Goal: Find contact information

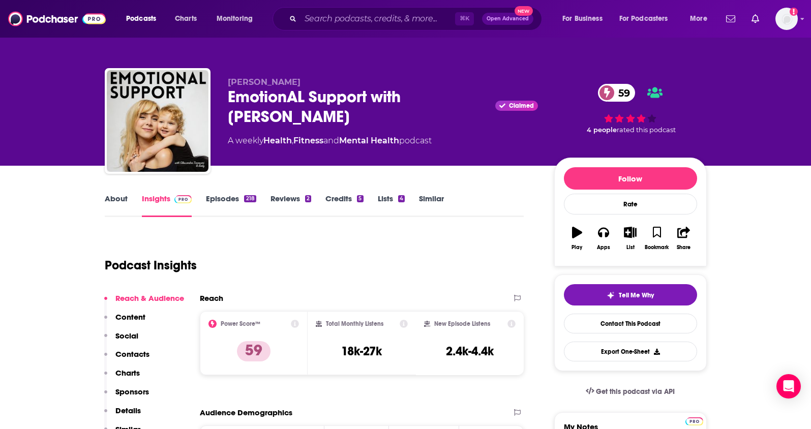
click at [212, 100] on div "[PERSON_NAME] EmotionAL Support with [PERSON_NAME] Claimed 59 A weekly Health ,…" at bounding box center [406, 123] width 602 height 110
click at [113, 198] on link "About" at bounding box center [116, 205] width 23 height 23
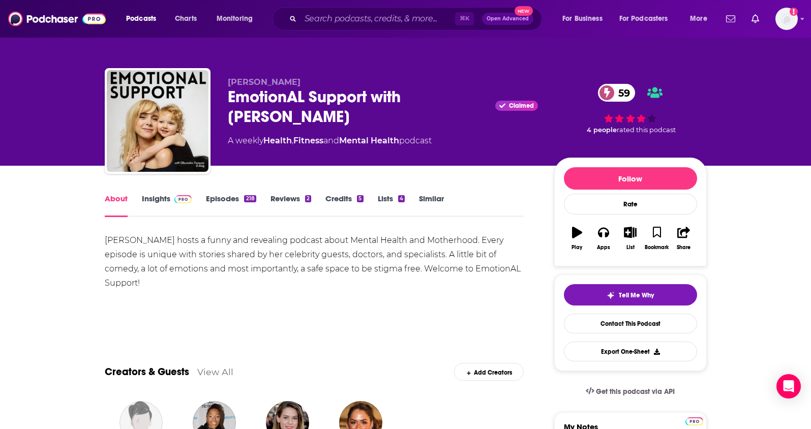
scroll to position [13, 0]
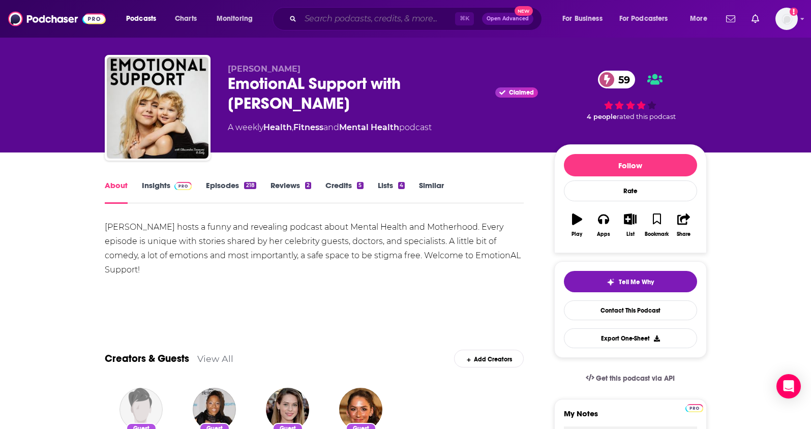
click at [340, 19] on input "Search podcasts, credits, & more..." at bounding box center [377, 19] width 154 height 16
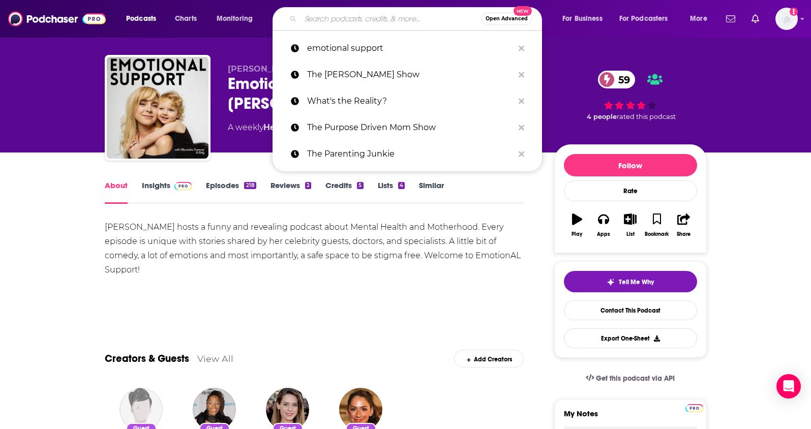
paste input "The Bulwark Podcast"
type input "The Bulwark Podcast"
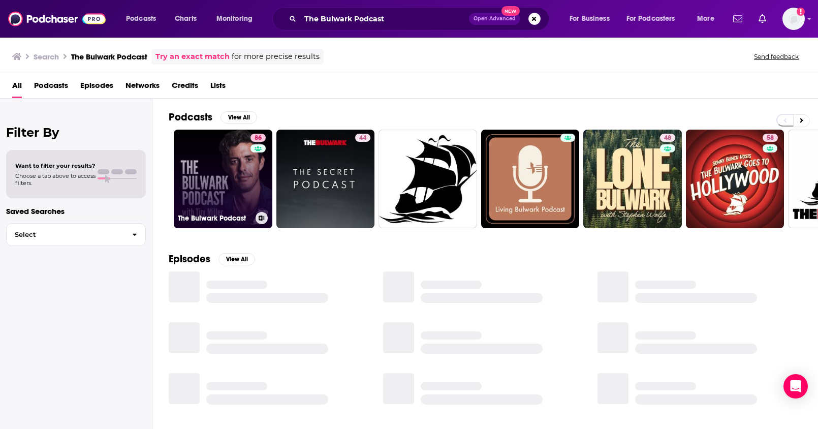
click at [224, 173] on link "86 The Bulwark Podcast" at bounding box center [223, 179] width 99 height 99
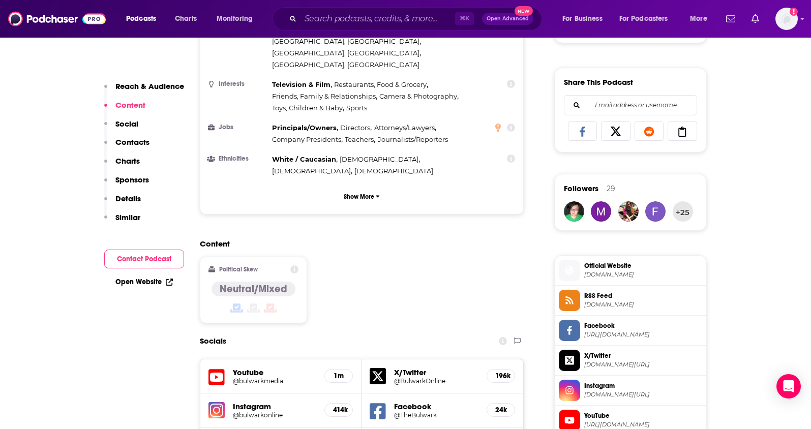
scroll to position [265, 0]
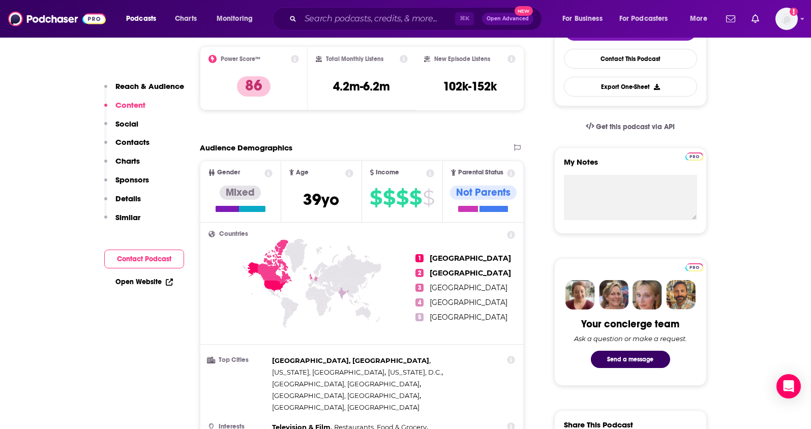
click at [125, 140] on p "Contacts" at bounding box center [132, 142] width 34 height 10
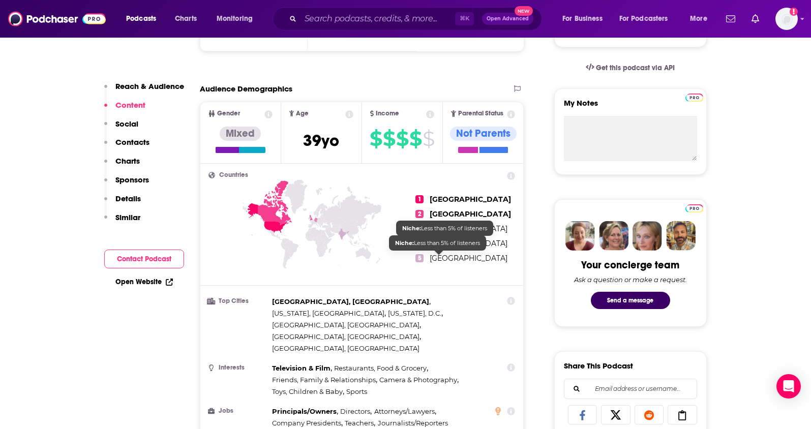
scroll to position [0, 0]
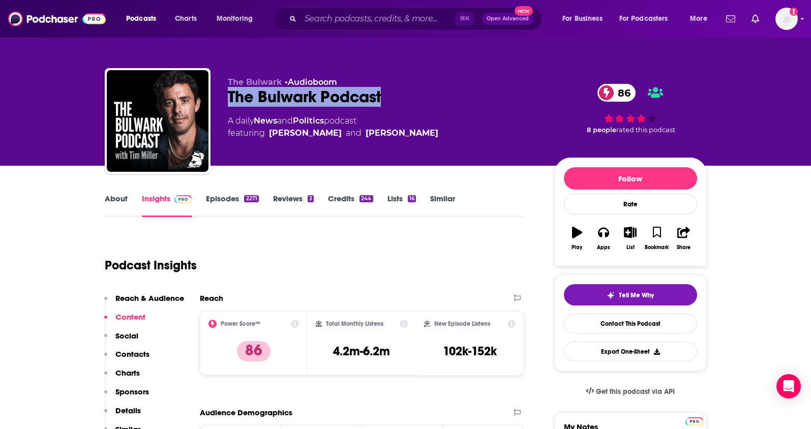
drag, startPoint x: 398, startPoint y: 98, endPoint x: 228, endPoint y: 104, distance: 170.4
click at [228, 104] on div "The Bulwark Podcast 86" at bounding box center [383, 97] width 310 height 20
copy h2 "The Bulwark Podcast"
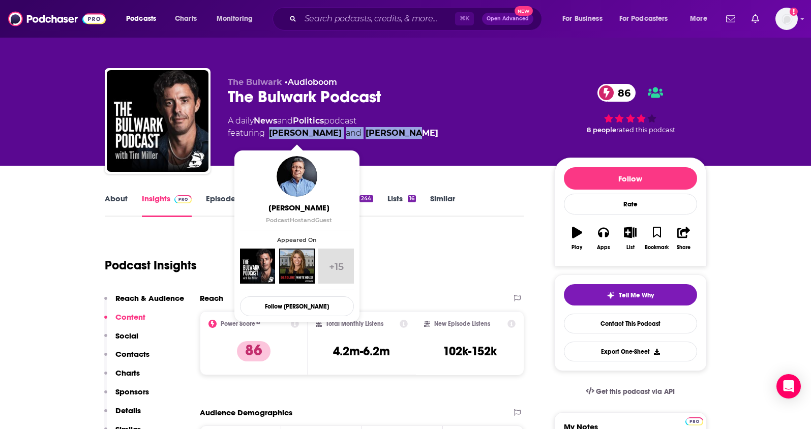
drag, startPoint x: 396, startPoint y: 132, endPoint x: 270, endPoint y: 134, distance: 126.1
click at [270, 134] on div "A daily News and Politics podcast featuring [PERSON_NAME] and [PERSON_NAME]" at bounding box center [383, 127] width 310 height 24
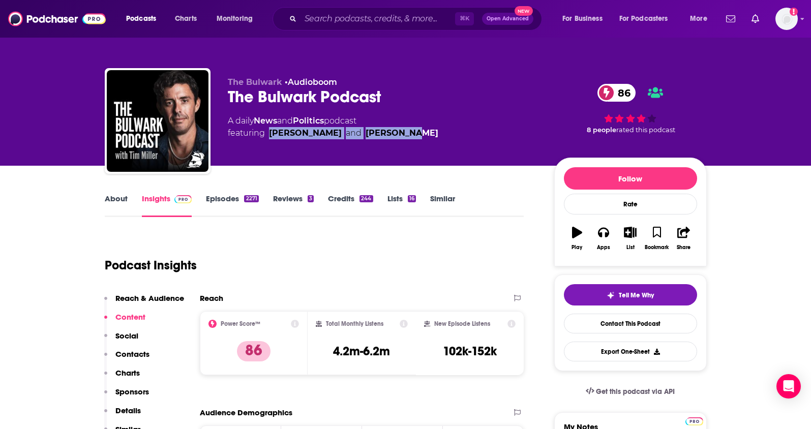
copy span "[PERSON_NAME] and [PERSON_NAME]"
click at [112, 204] on link "About" at bounding box center [116, 205] width 23 height 23
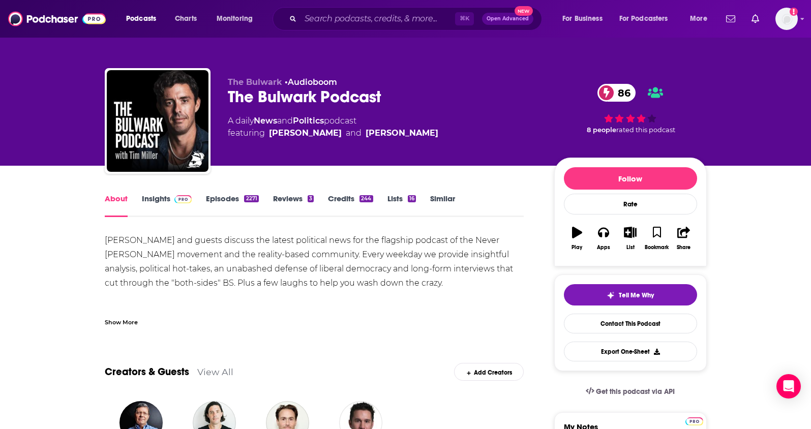
scroll to position [89, 0]
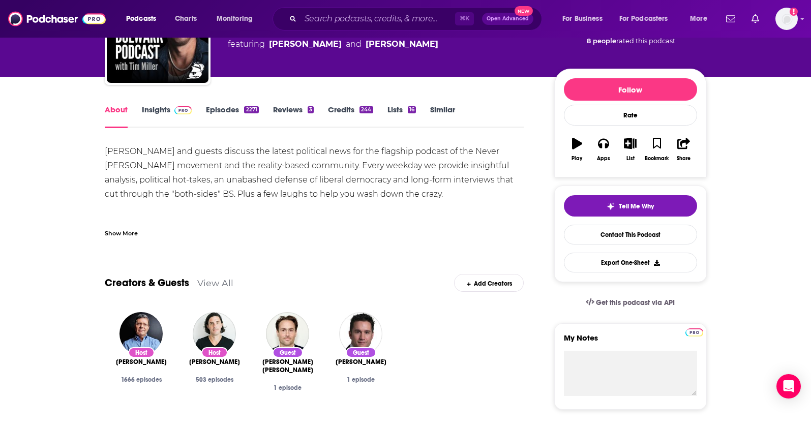
click at [155, 108] on link "Insights" at bounding box center [167, 116] width 50 height 23
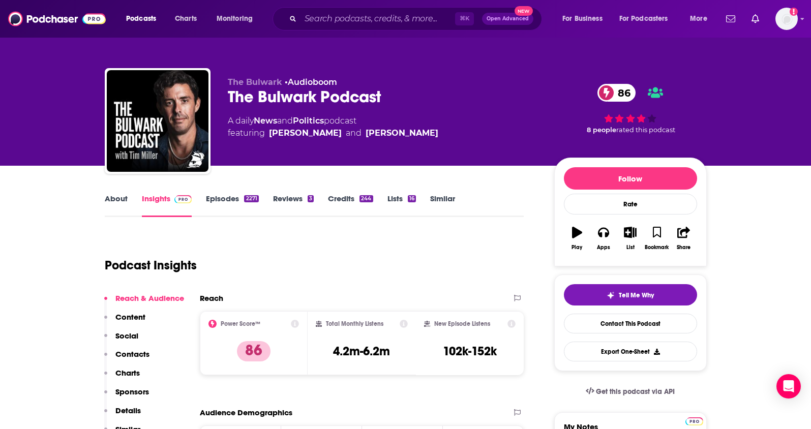
click at [132, 352] on p "Contacts" at bounding box center [132, 354] width 34 height 10
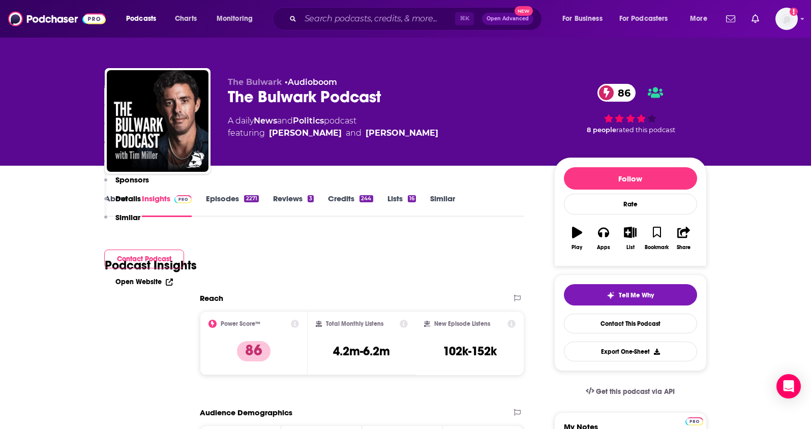
scroll to position [905, 0]
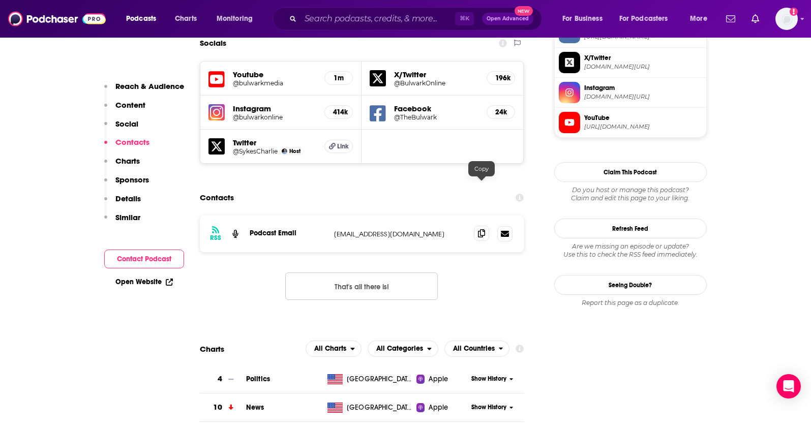
click at [479, 229] on icon at bounding box center [481, 233] width 7 height 8
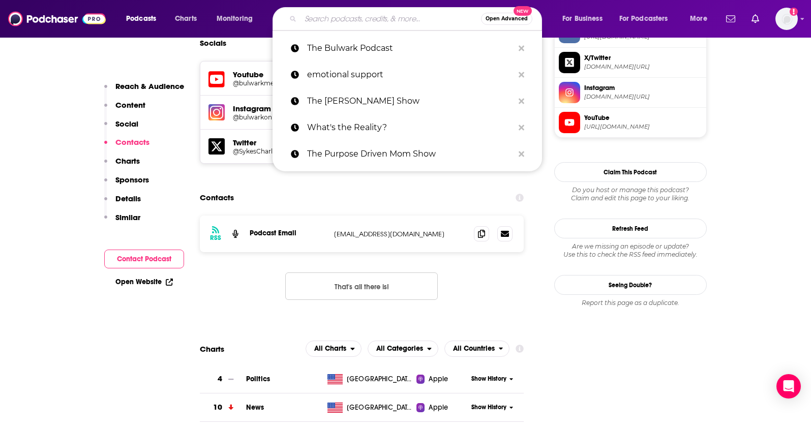
click at [354, 16] on input "Search podcasts, credits, & more..." at bounding box center [390, 19] width 180 height 16
paste input "Fight Disciples Podcast"
type input "Fight Disciples Podcast"
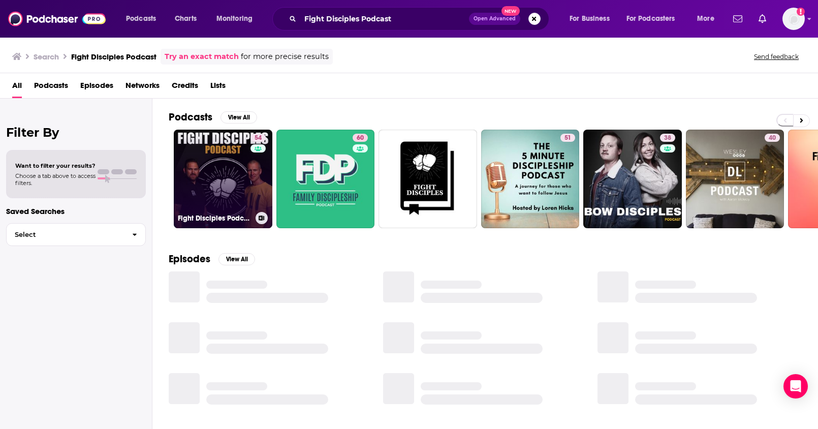
click at [232, 191] on link "54 Fight Disciples Podcast" at bounding box center [223, 179] width 99 height 99
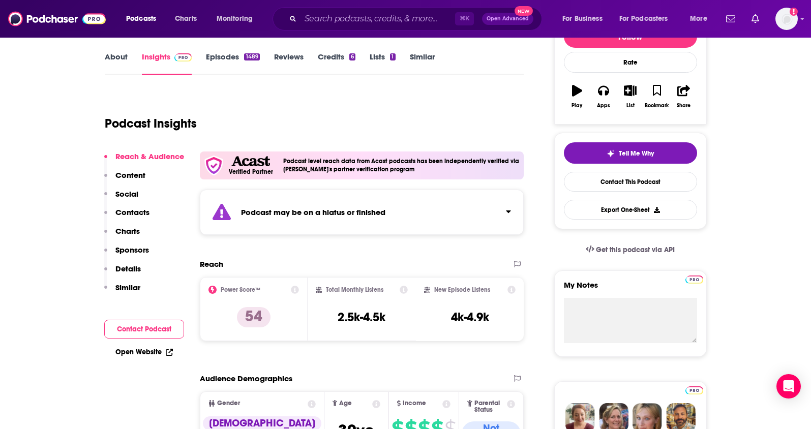
scroll to position [189, 0]
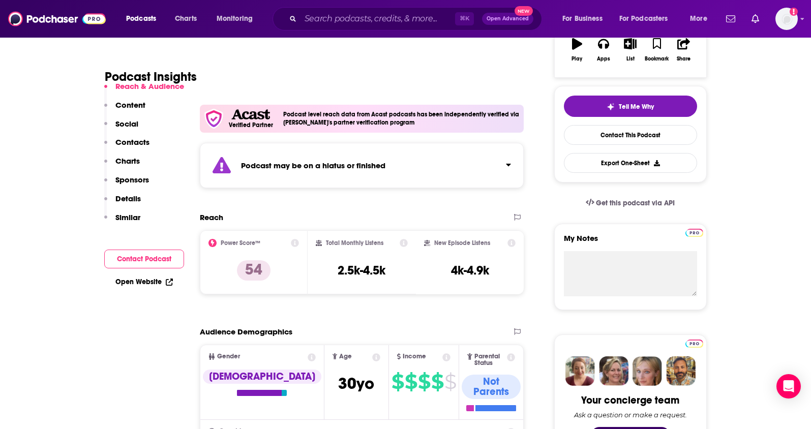
click at [137, 142] on p "Contacts" at bounding box center [132, 142] width 34 height 10
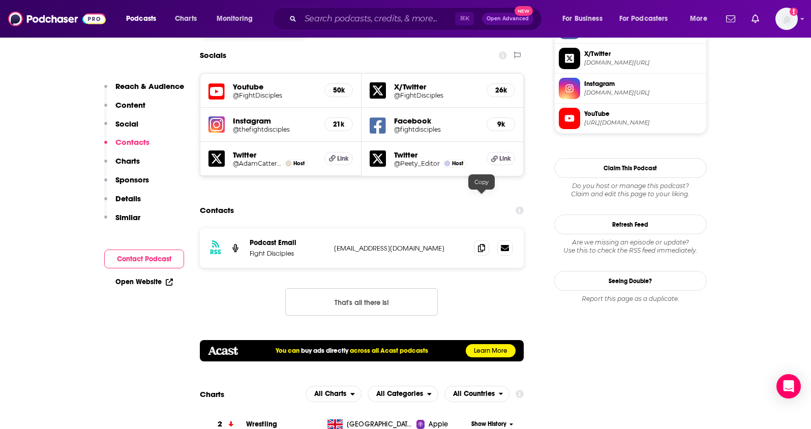
scroll to position [1013, 0]
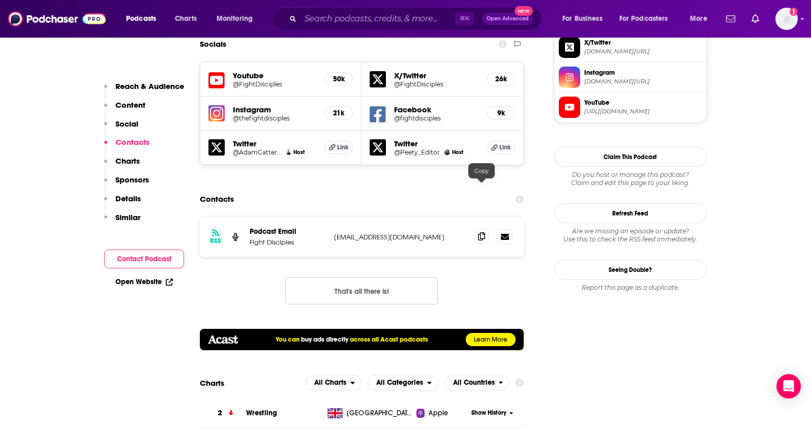
click at [483, 232] on icon at bounding box center [481, 236] width 7 height 8
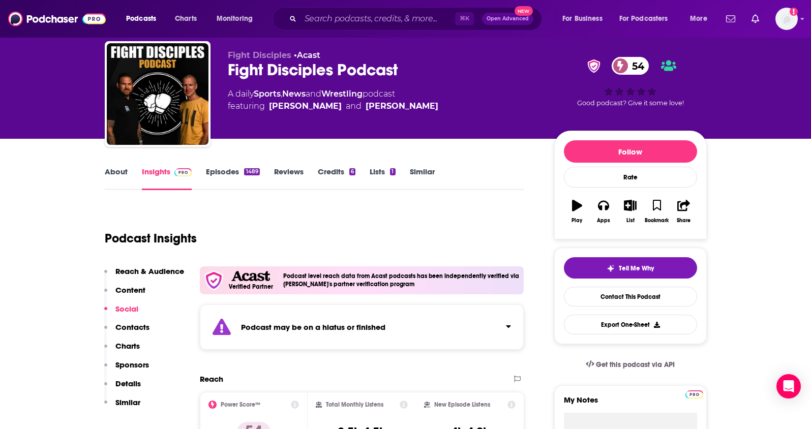
scroll to position [0, 0]
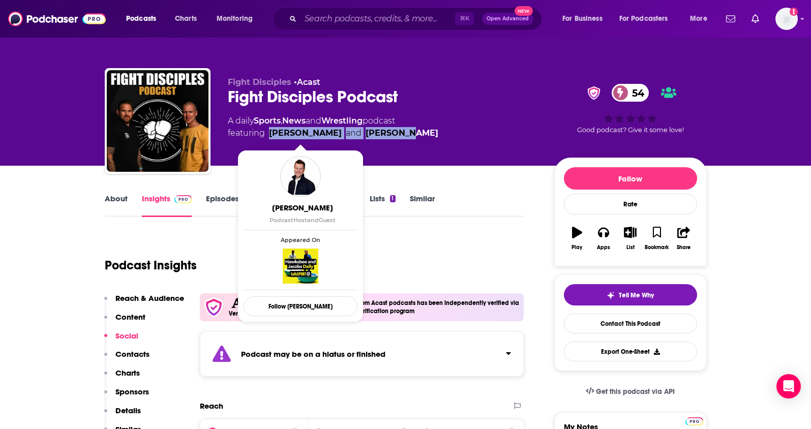
drag, startPoint x: 411, startPoint y: 132, endPoint x: 284, endPoint y: 121, distance: 126.9
click at [272, 133] on div "A daily Sports , News and Wrestling podcast featuring [PERSON_NAME] and [PERSON…" at bounding box center [383, 127] width 310 height 24
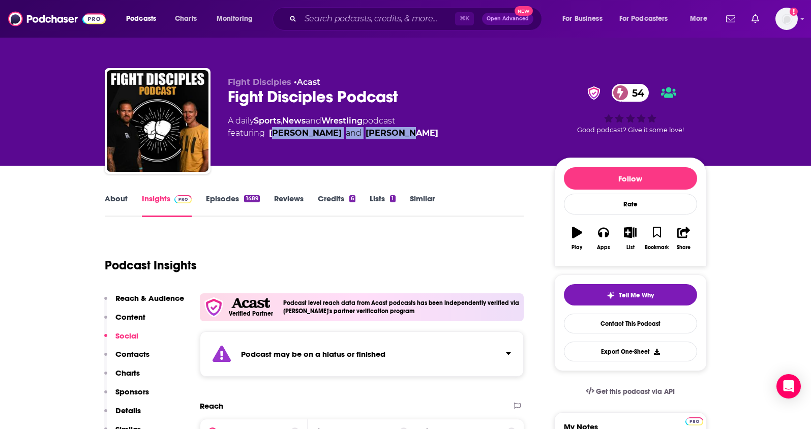
copy span "dam Catterall and [PERSON_NAME]"
click at [373, 11] on input "Search podcasts, credits, & more..." at bounding box center [377, 19] width 154 height 16
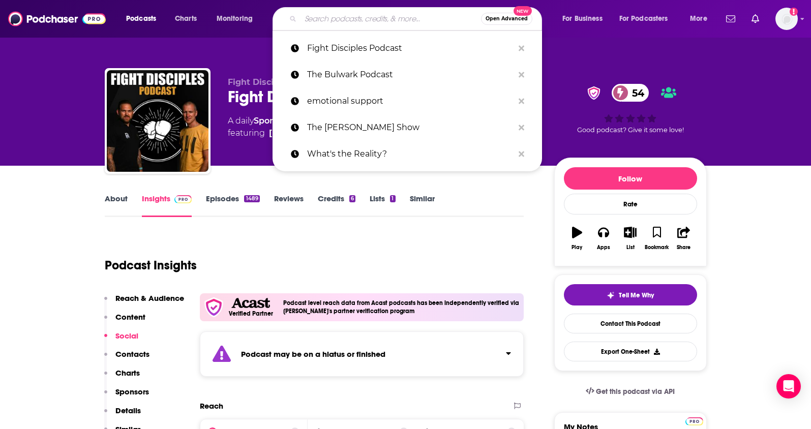
paste input "UFC Unfiltered ([PERSON_NAME] & [PERSON_NAME])"
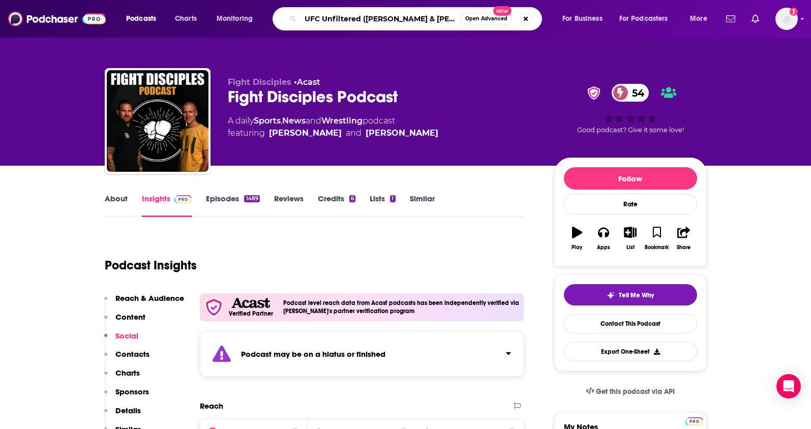
type input "UFC Unfiltered ([PERSON_NAME] & [PERSON_NAME])"
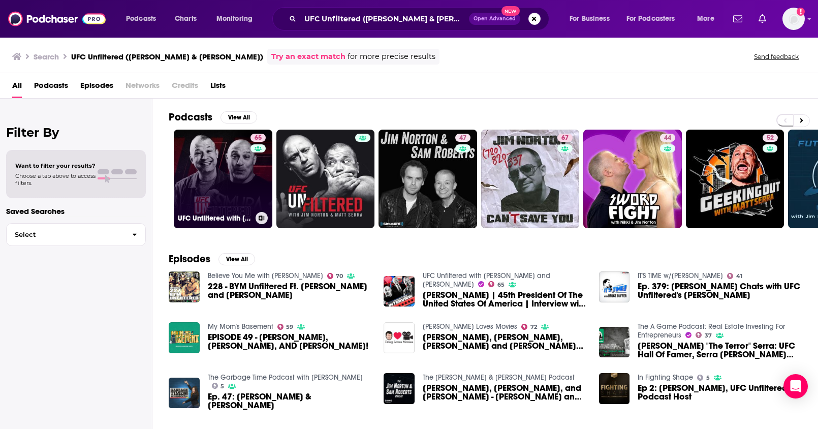
click at [226, 176] on link "65 UFC Unfiltered with [PERSON_NAME] and [PERSON_NAME]" at bounding box center [223, 179] width 99 height 99
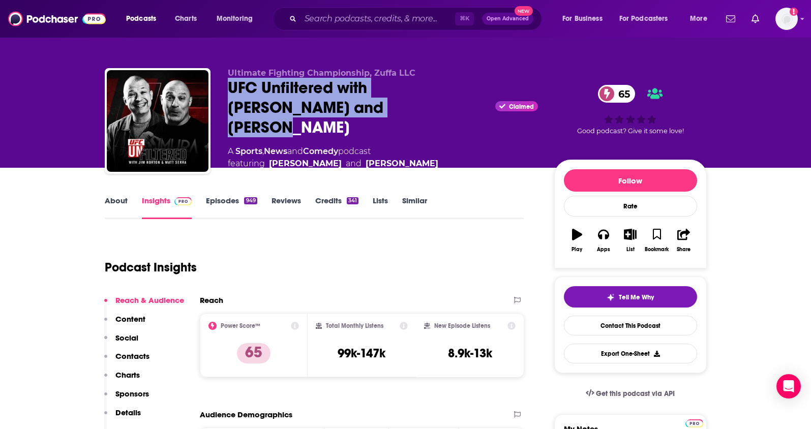
drag, startPoint x: 352, startPoint y: 119, endPoint x: 226, endPoint y: 103, distance: 127.1
click at [226, 103] on div "Ultimate Fighting Championship, Zuffa LLC UFC Unfiltered with [PERSON_NAME] and…" at bounding box center [406, 124] width 602 height 112
copy h2 "UFC Unfiltered with [PERSON_NAME] and [PERSON_NAME]"
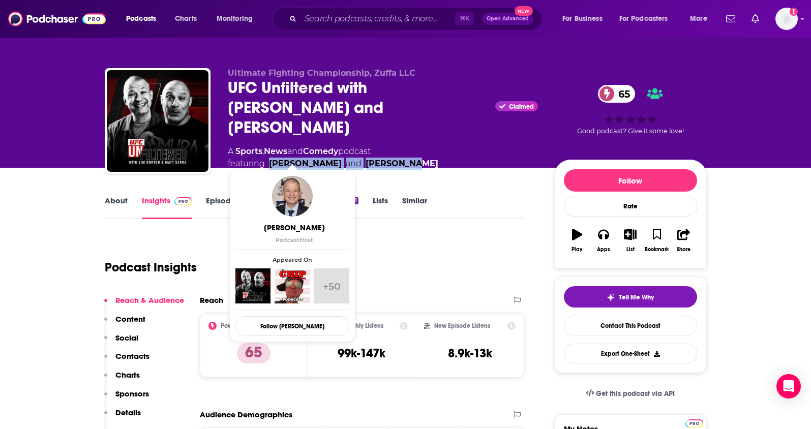
drag, startPoint x: 388, startPoint y: 155, endPoint x: 270, endPoint y: 158, distance: 118.4
click at [270, 158] on div "A Sports , News and Comedy podcast featuring [PERSON_NAME] and [PERSON_NAME]" at bounding box center [383, 157] width 310 height 24
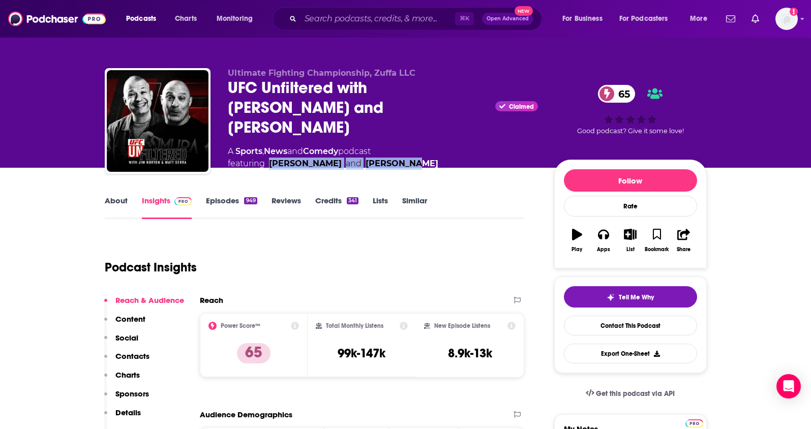
copy span "[PERSON_NAME] and [PERSON_NAME]"
click at [142, 355] on p "Contacts" at bounding box center [132, 356] width 34 height 10
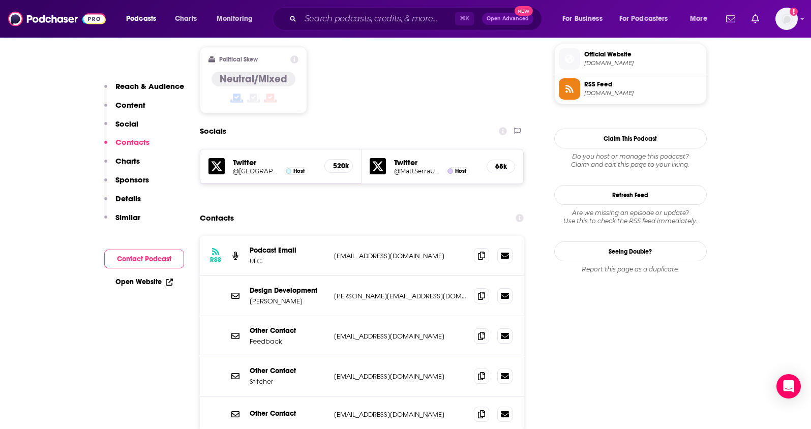
scroll to position [826, 0]
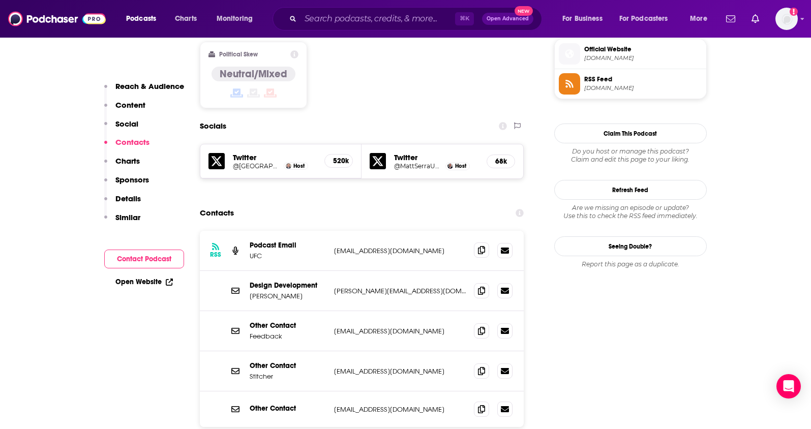
click at [480, 246] on icon at bounding box center [481, 250] width 7 height 8
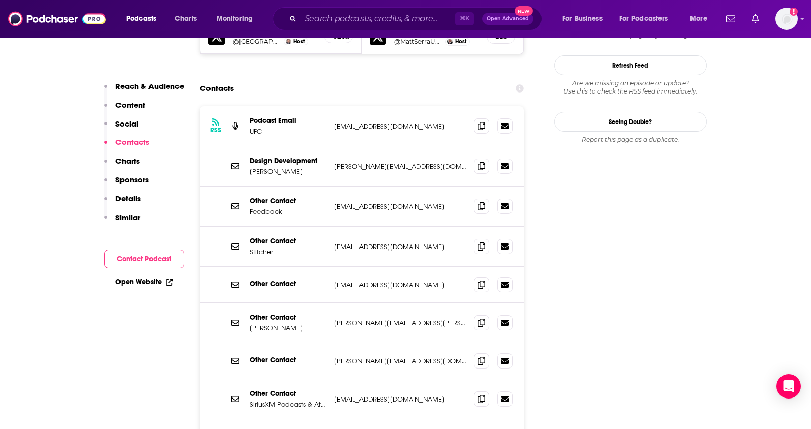
scroll to position [939, 0]
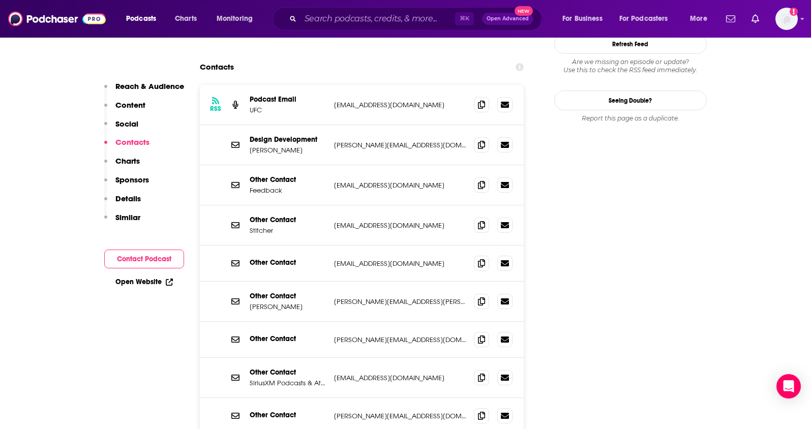
scroll to position [959, 0]
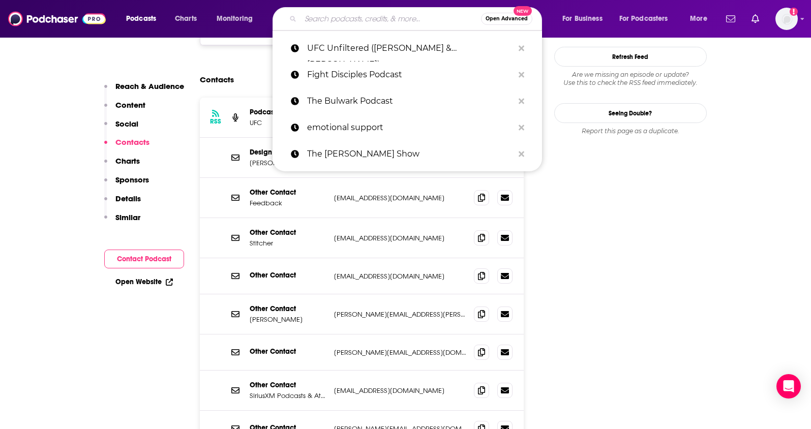
click at [349, 25] on input "Search podcasts, credits, & more..." at bounding box center [390, 19] width 180 height 16
paste input "Believe You Me ([PERSON_NAME] & [PERSON_NAME])"
type input "Believe You Me ([PERSON_NAME] & [PERSON_NAME])"
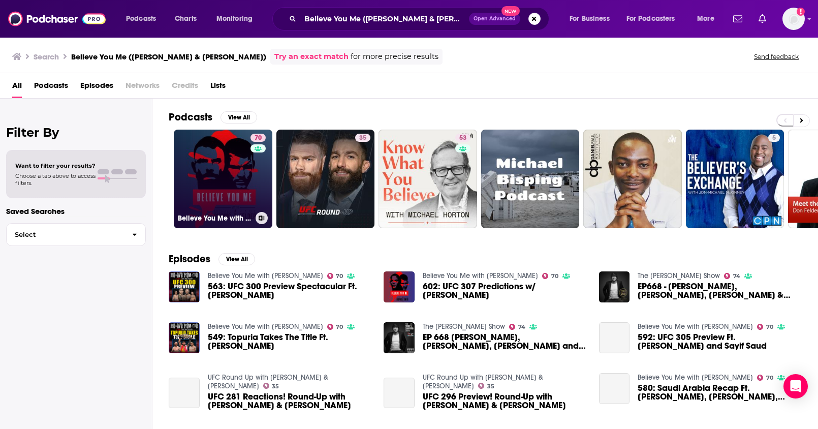
click at [242, 209] on link "70 Believe You Me with [PERSON_NAME]" at bounding box center [223, 179] width 99 height 99
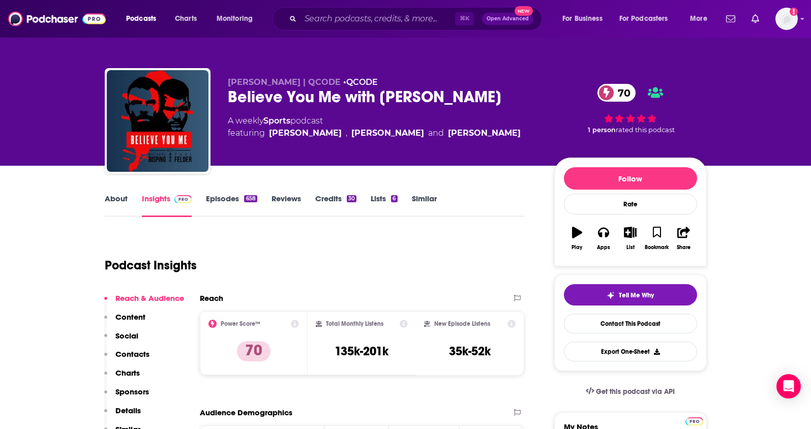
drag, startPoint x: 249, startPoint y: 96, endPoint x: 223, endPoint y: 96, distance: 25.4
click at [223, 96] on div "[PERSON_NAME] | QCODE • QCODE Believe You Me with [PERSON_NAME] 70 A weekly Spo…" at bounding box center [406, 123] width 602 height 110
click at [115, 203] on link "About" at bounding box center [116, 205] width 23 height 23
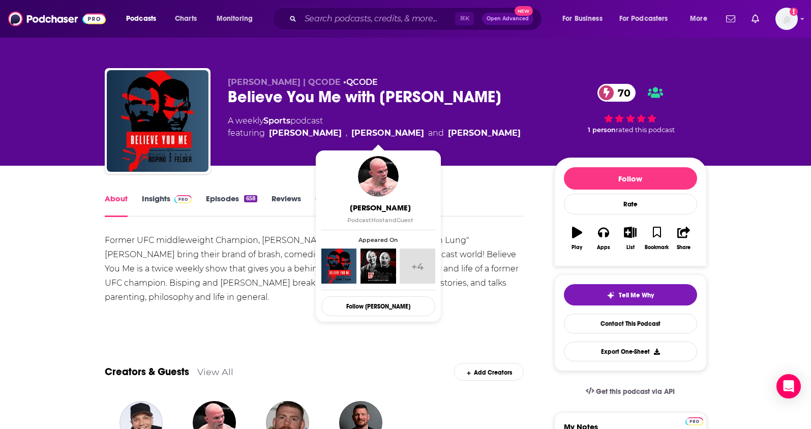
click at [479, 208] on div "About Insights Episodes 658 Reviews Credits 30 Lists 6 Similar" at bounding box center [314, 204] width 419 height 25
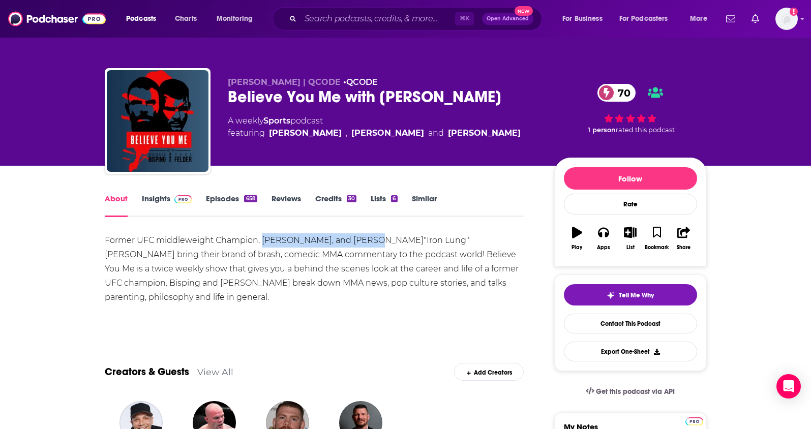
drag, startPoint x: 263, startPoint y: 240, endPoint x: 365, endPoint y: 239, distance: 102.2
click at [365, 239] on div "Former UFC middleweight Champion, [PERSON_NAME], and [PERSON_NAME]"Iron Lung" […" at bounding box center [314, 268] width 419 height 71
copy div "[PERSON_NAME], and [PERSON_NAME]"
click at [144, 197] on link "Insights" at bounding box center [167, 205] width 50 height 23
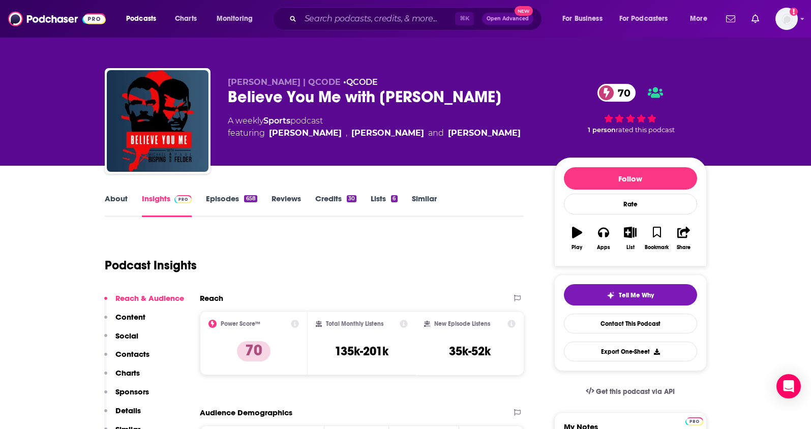
click at [137, 355] on p "Contacts" at bounding box center [132, 354] width 34 height 10
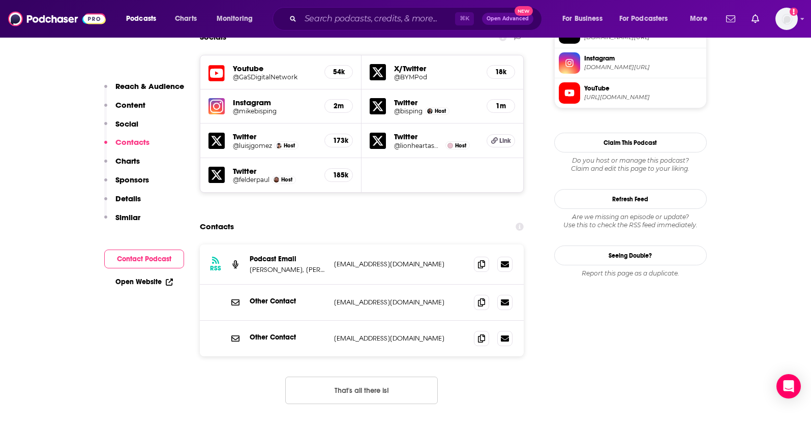
scroll to position [928, 0]
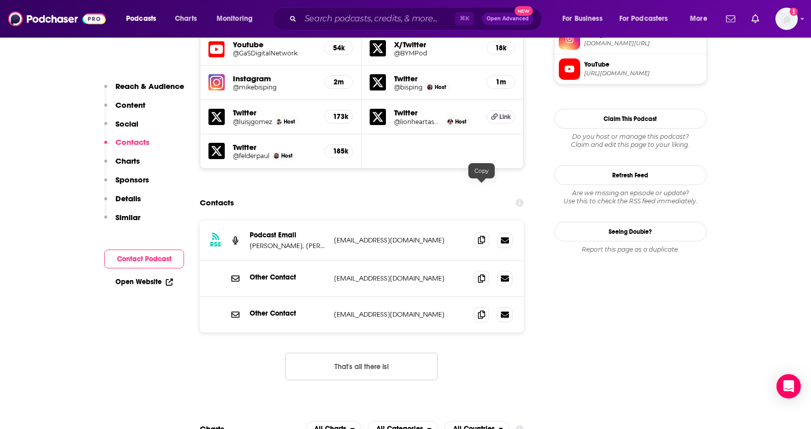
click at [485, 232] on span at bounding box center [481, 239] width 15 height 15
click at [333, 20] on input "Search podcasts, credits, & more..." at bounding box center [377, 19] width 154 height 16
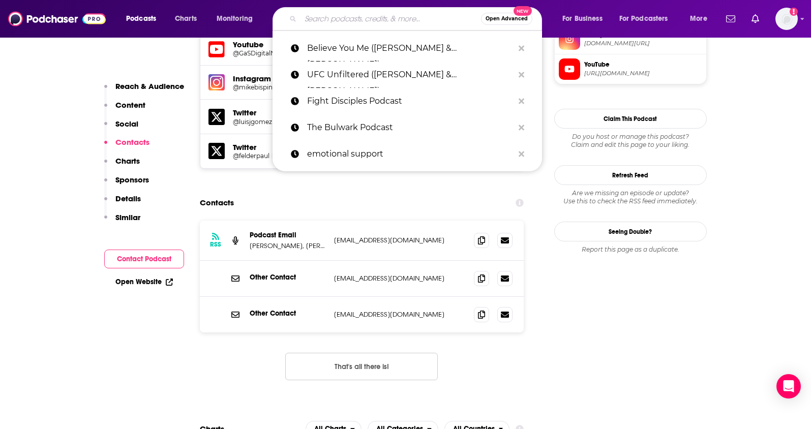
paste input "The MMA Hour with [PERSON_NAME]"
type input "The MMA Hour with [PERSON_NAME]"
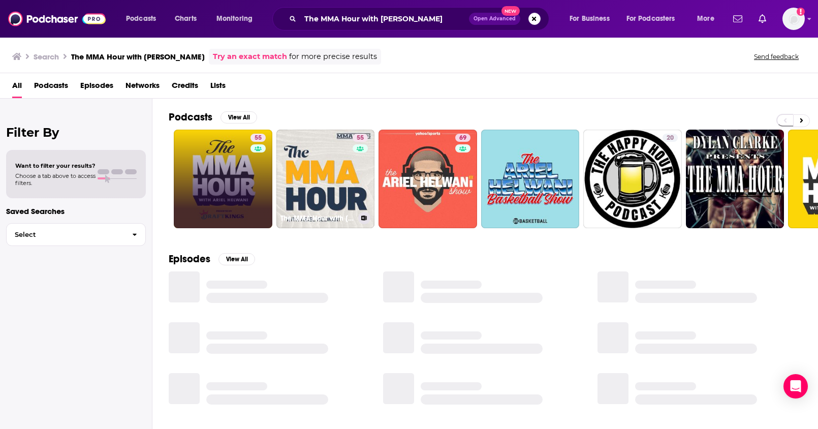
click at [251, 194] on div "55" at bounding box center [260, 179] width 18 height 90
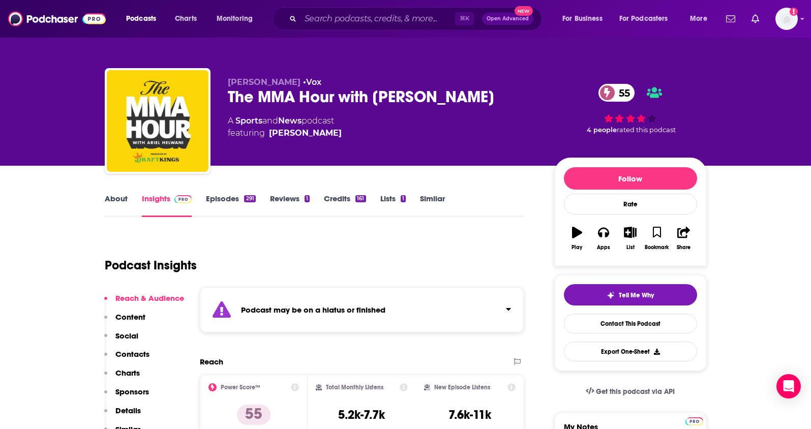
scroll to position [2, 0]
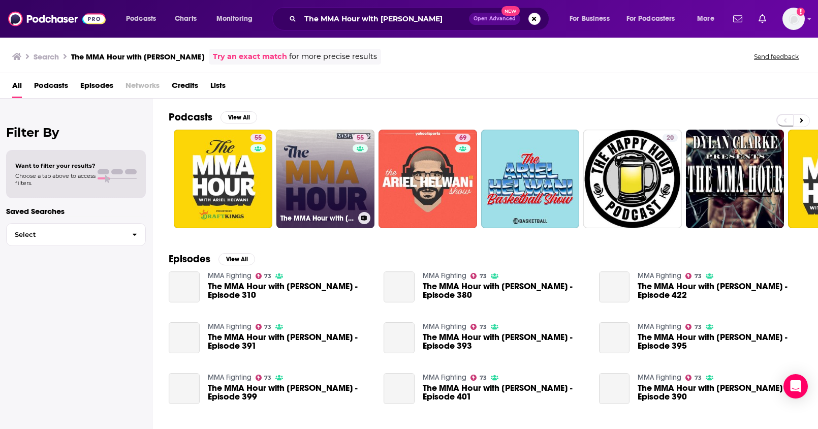
click at [328, 150] on link "55 The MMA Hour with [PERSON_NAME]" at bounding box center [325, 179] width 99 height 99
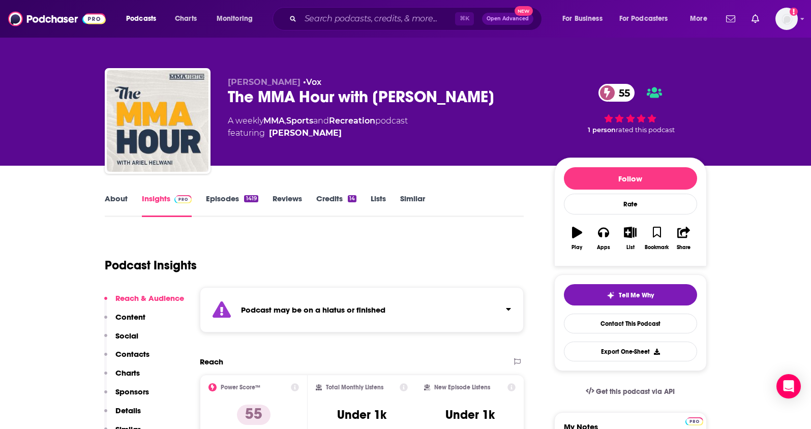
scroll to position [2, 0]
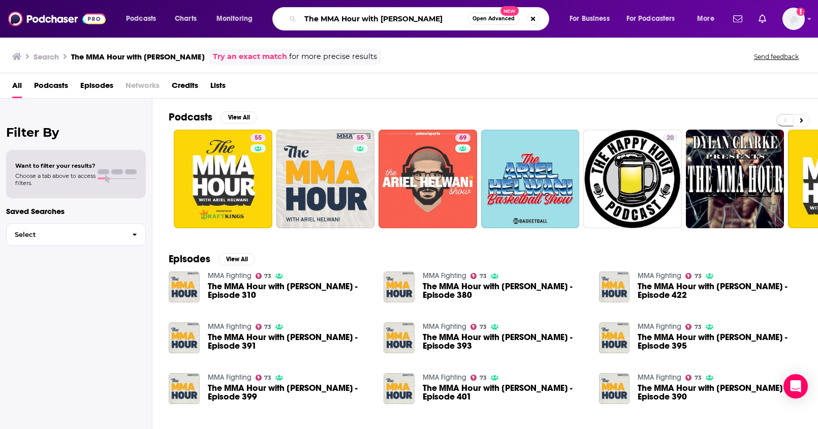
drag, startPoint x: 436, startPoint y: 18, endPoint x: 274, endPoint y: 8, distance: 162.0
click at [274, 8] on div "Podcasts Charts Monitoring The MMA Hour with [PERSON_NAME] Open Advanced New Fo…" at bounding box center [421, 18] width 605 height 23
paste input "Into the Impossible With [PERSON_NAME] < [GEOGRAPHIC_DATA]"
drag, startPoint x: 420, startPoint y: 20, endPoint x: 496, endPoint y: 26, distance: 76.5
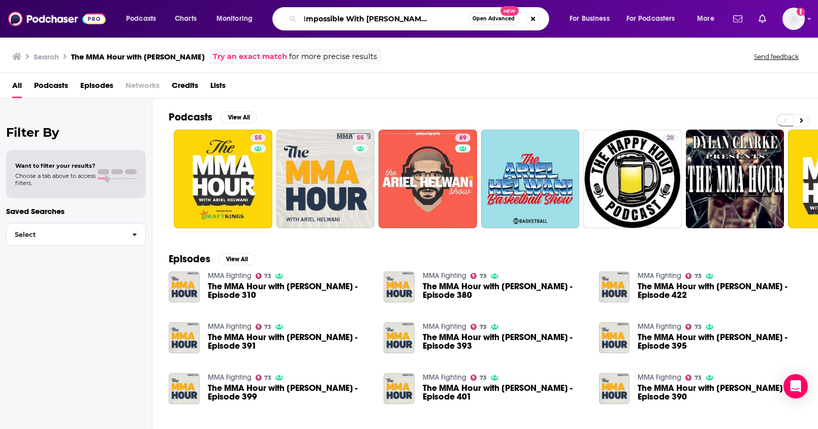
click at [496, 26] on div "Into the Impossible With [PERSON_NAME] < San Diego Open Advanced New" at bounding box center [410, 18] width 277 height 23
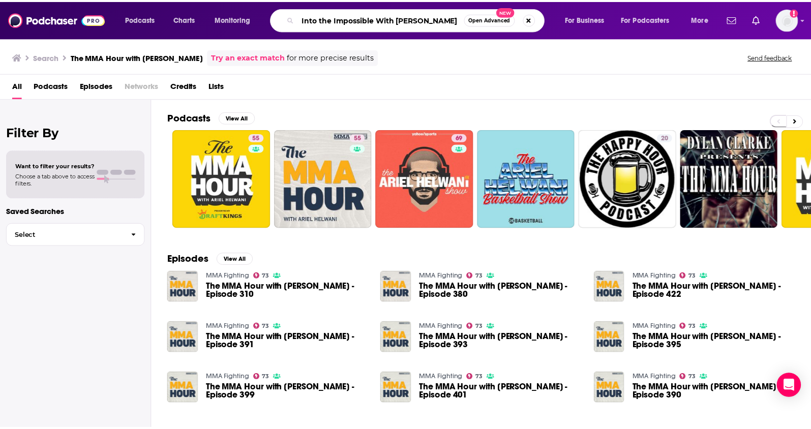
scroll to position [0, 0]
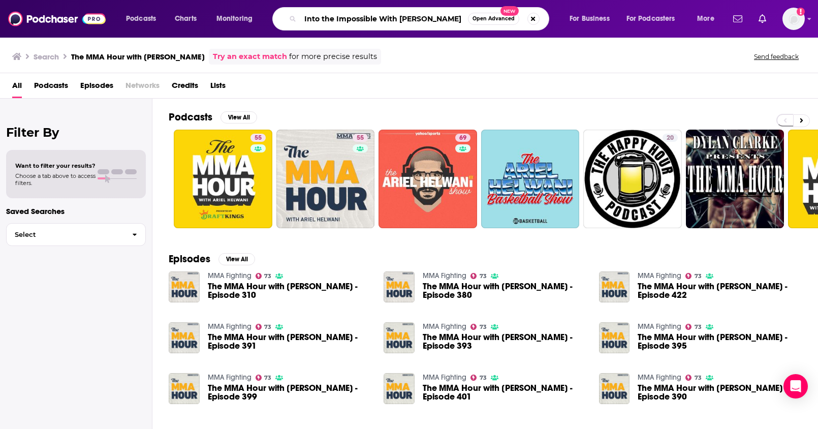
type input "Into the Impossible With [PERSON_NAME]"
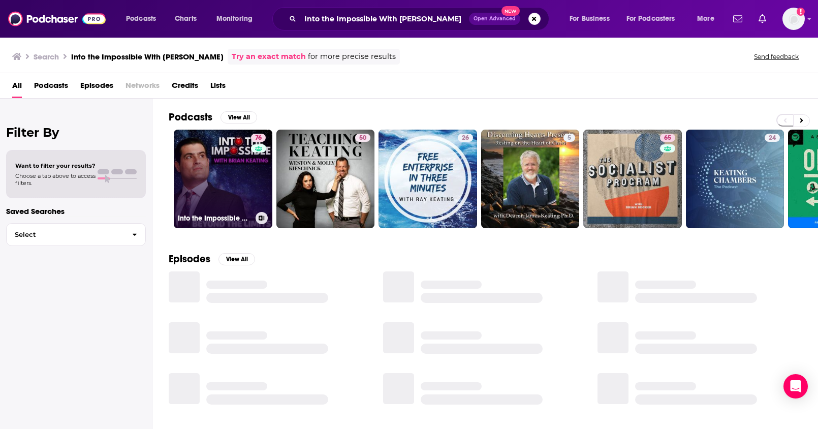
click at [223, 195] on link "76 Into the Impossible With [PERSON_NAME]" at bounding box center [223, 179] width 99 height 99
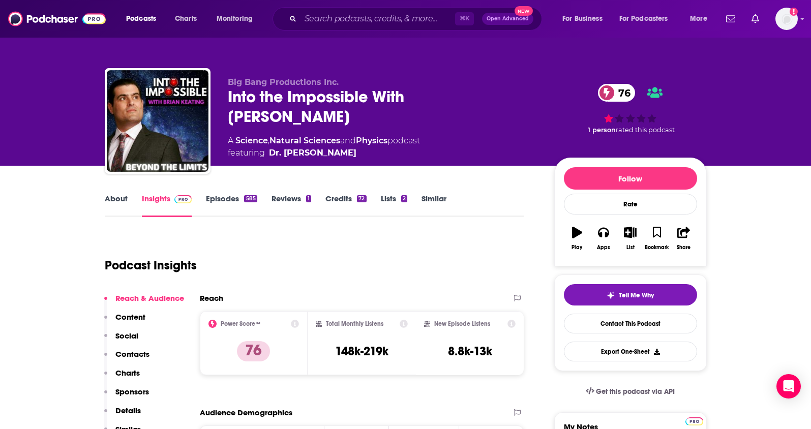
click at [118, 199] on link "About" at bounding box center [116, 205] width 23 height 23
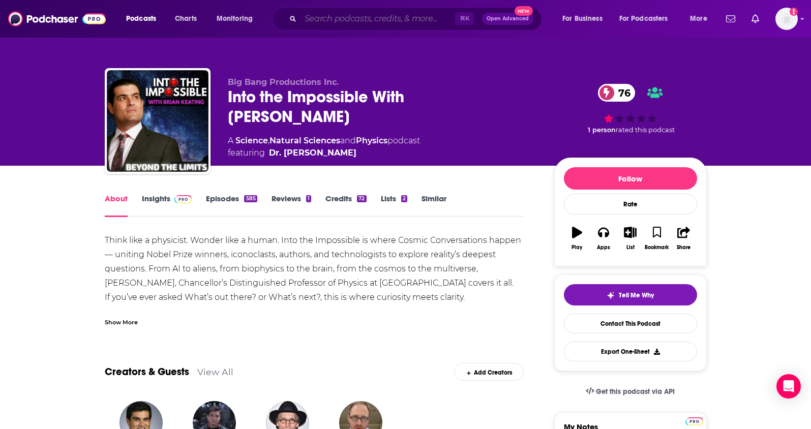
click at [373, 19] on input "Search podcasts, credits, & more..." at bounding box center [377, 19] width 154 height 16
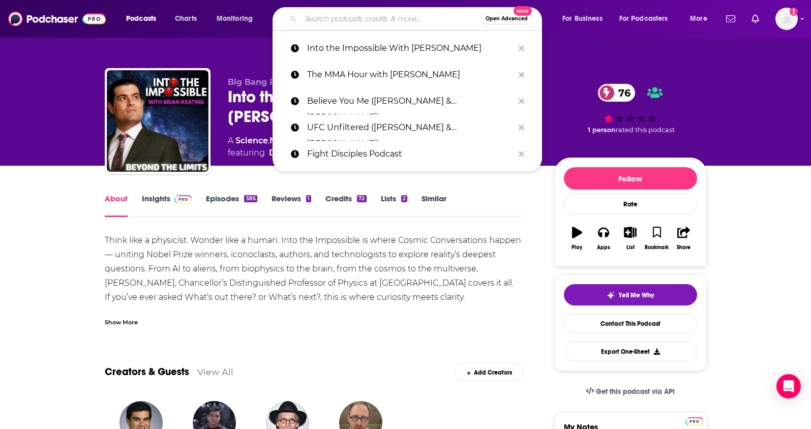
paste input "ShxtsNGigs Podcast"
type input "ShxtsNGigs Podcast"
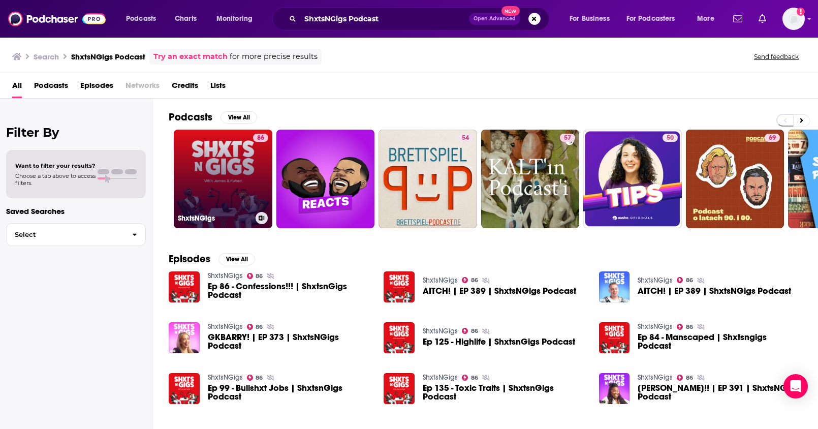
click at [223, 174] on link "86 ShxtsNGigs" at bounding box center [223, 179] width 99 height 99
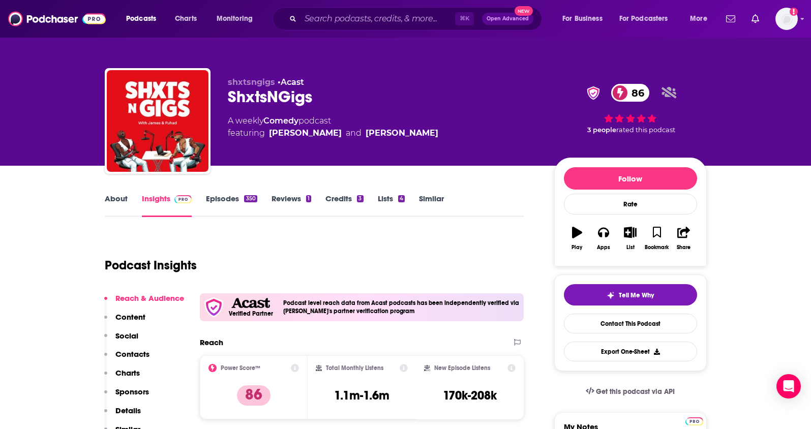
click at [106, 199] on link "About" at bounding box center [116, 205] width 23 height 23
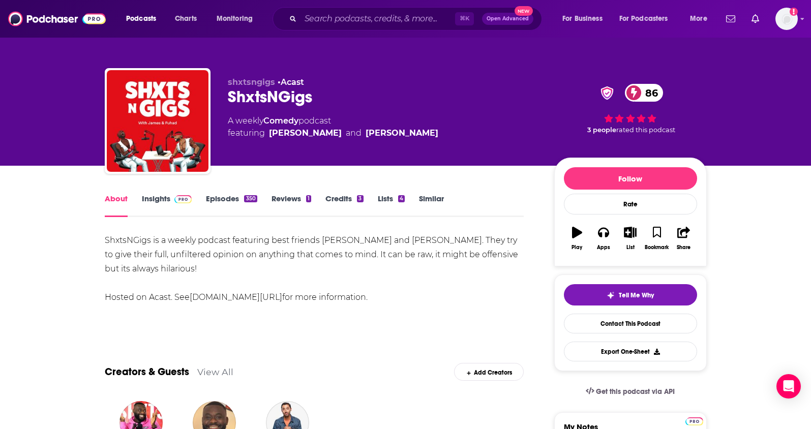
click at [154, 199] on link "Insights" at bounding box center [167, 205] width 50 height 23
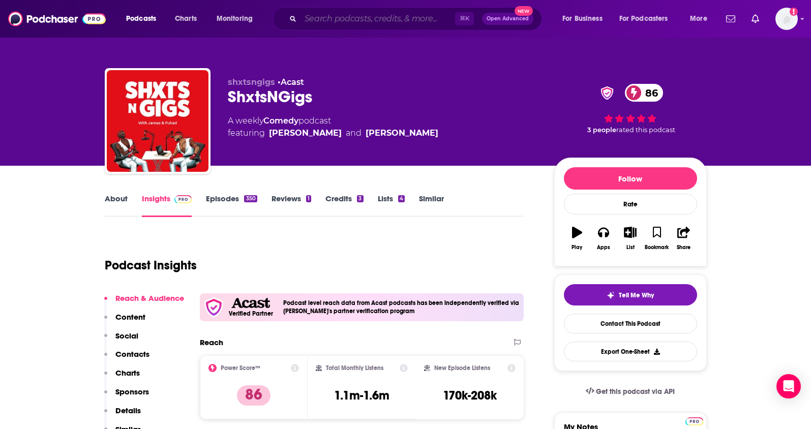
click at [319, 19] on input "Search podcasts, credits, & more..." at bounding box center [377, 19] width 154 height 16
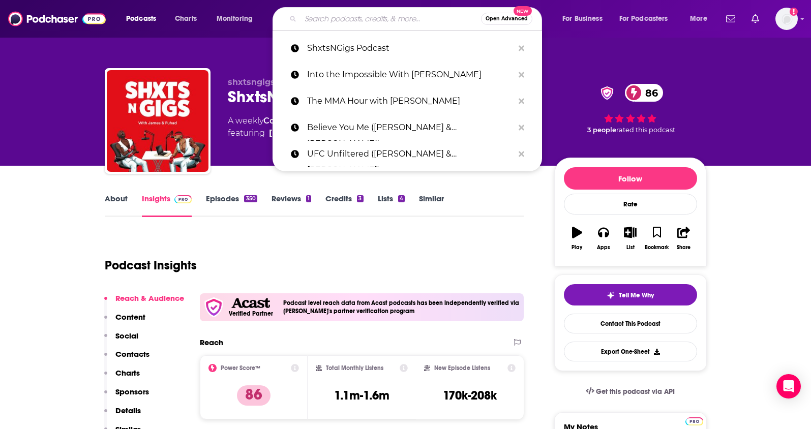
paste input "Believe You Me with [PERSON_NAME]"
type input "Believe You Me with [PERSON_NAME]"
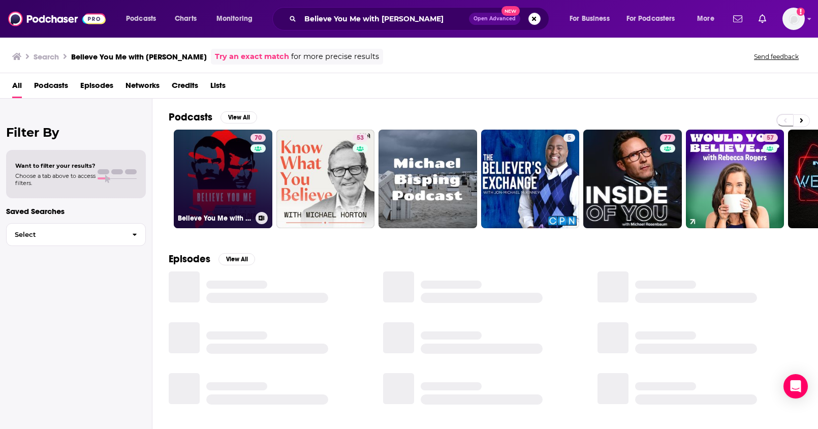
click at [191, 178] on link "70 Believe You Me with [PERSON_NAME]" at bounding box center [223, 179] width 99 height 99
